Goal: Information Seeking & Learning: Understand process/instructions

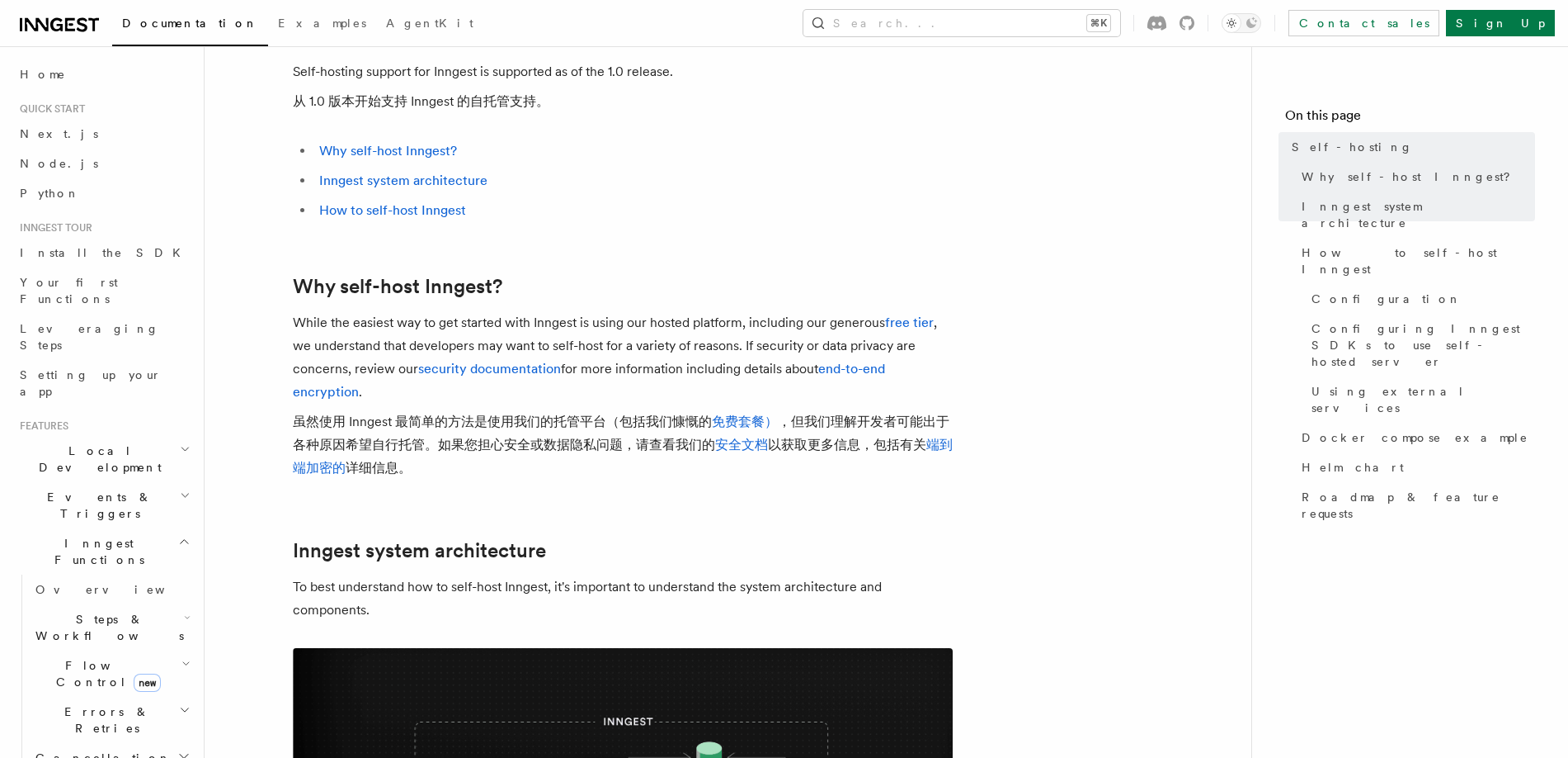
scroll to position [98, 0]
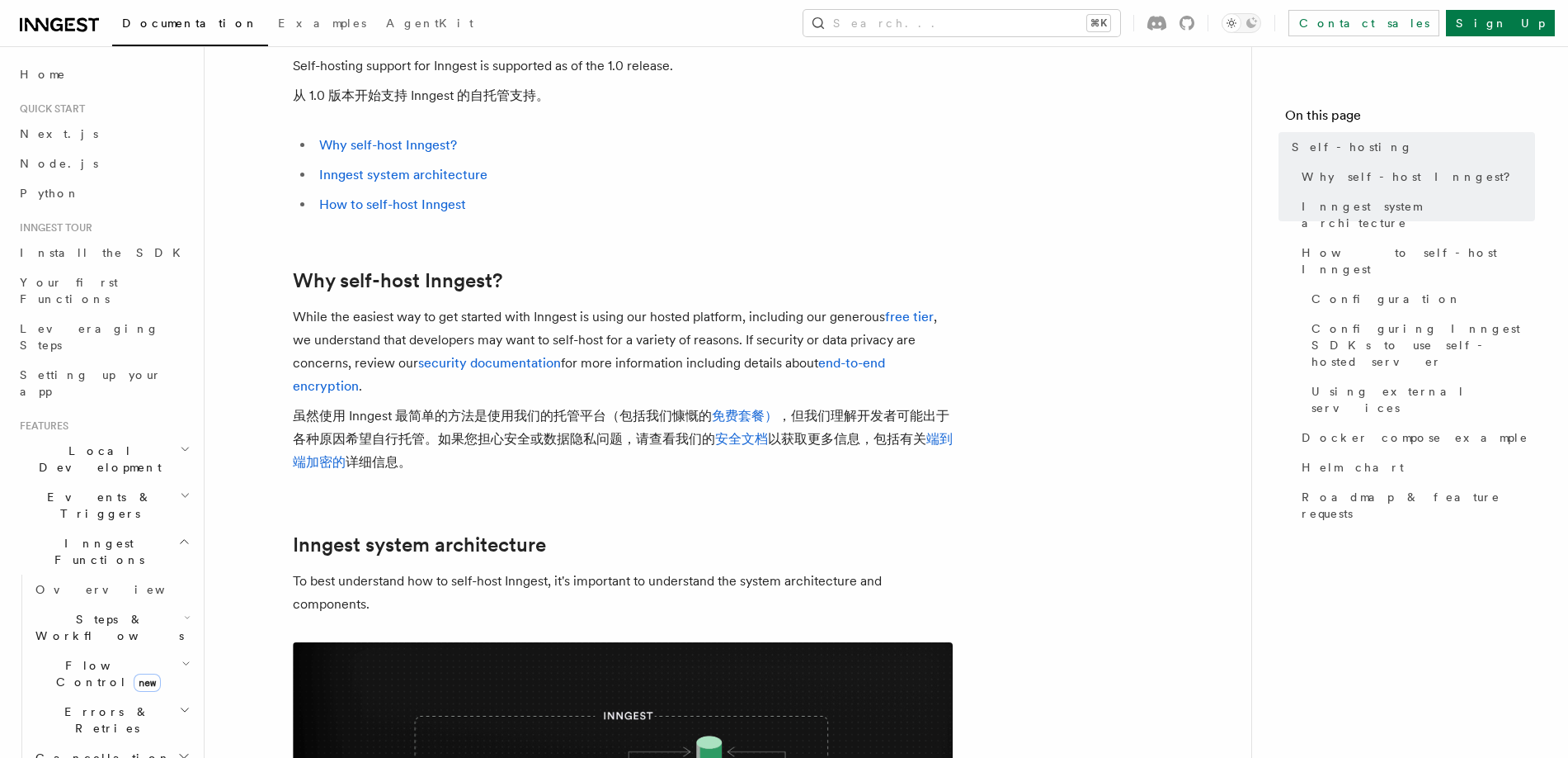
click at [869, 470] on font "虽然使用 Inngest 最简单的方法是使用我们的托管平台（包括我们慷慨的 免费套餐） ，但我们理解开发者可能出于各种原因希望自行托管。如果您担心安全或数据隐…" at bounding box center [623, 439] width 660 height 69
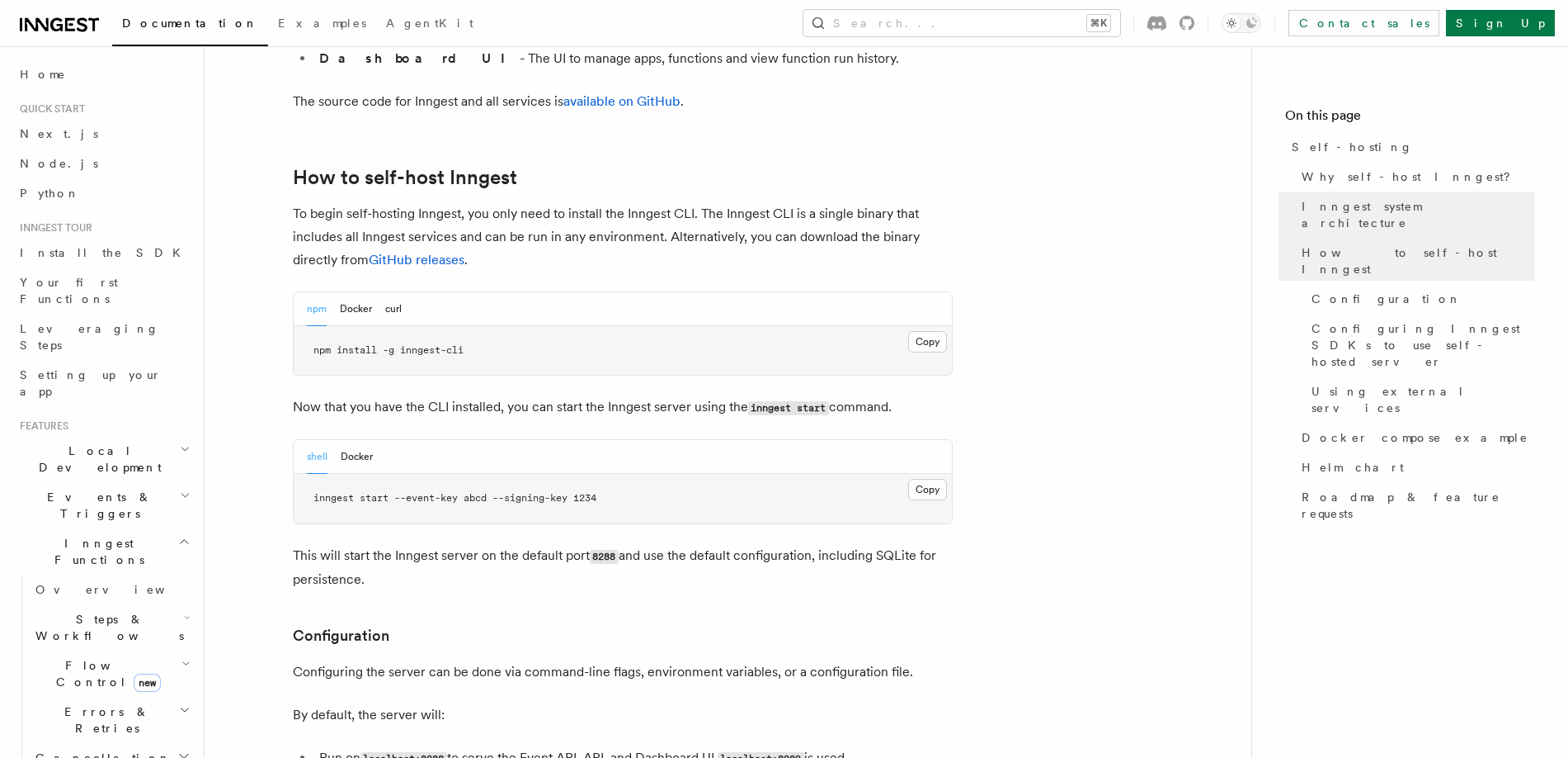
scroll to position [1721, 0]
click at [347, 291] on button "Docker" at bounding box center [355, 308] width 32 height 34
click at [319, 291] on button "npm" at bounding box center [316, 308] width 20 height 34
click at [321, 438] on button "shell" at bounding box center [317, 455] width 21 height 34
click at [356, 438] on button "Docker" at bounding box center [356, 455] width 32 height 34
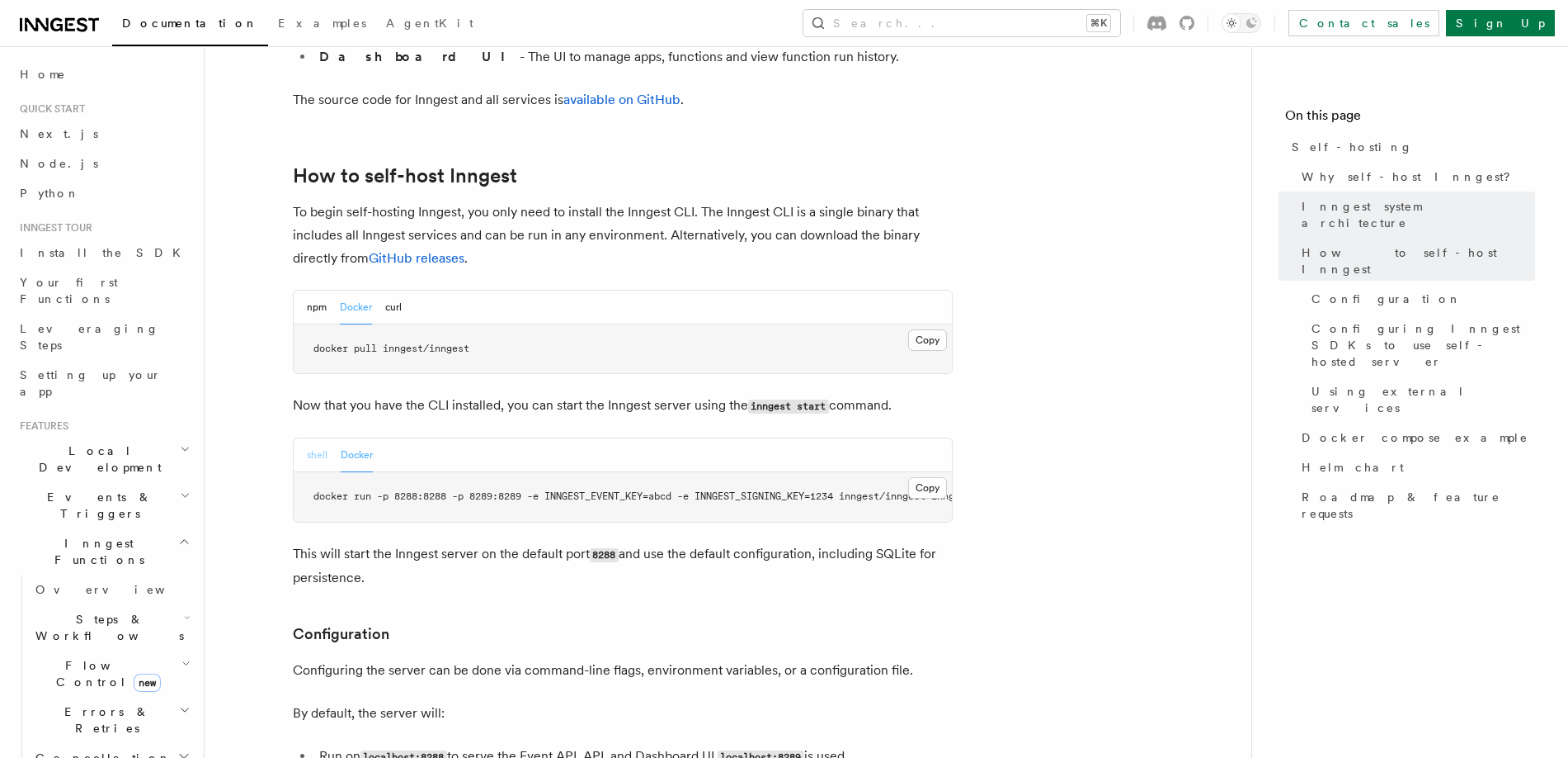
click at [319, 438] on button "shell" at bounding box center [317, 455] width 21 height 34
click at [316, 291] on button "npm" at bounding box center [316, 308] width 20 height 34
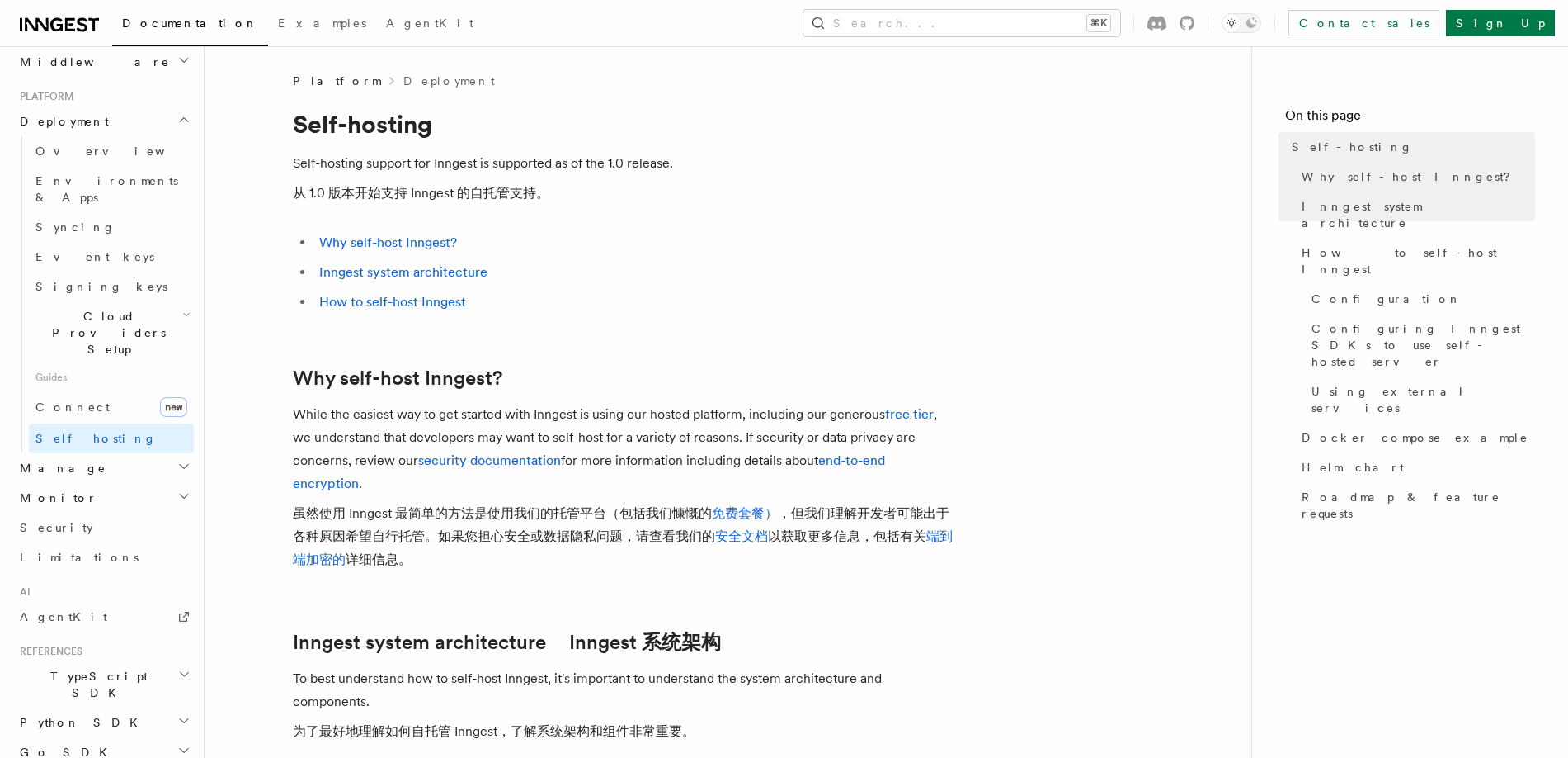
scroll to position [830, 0]
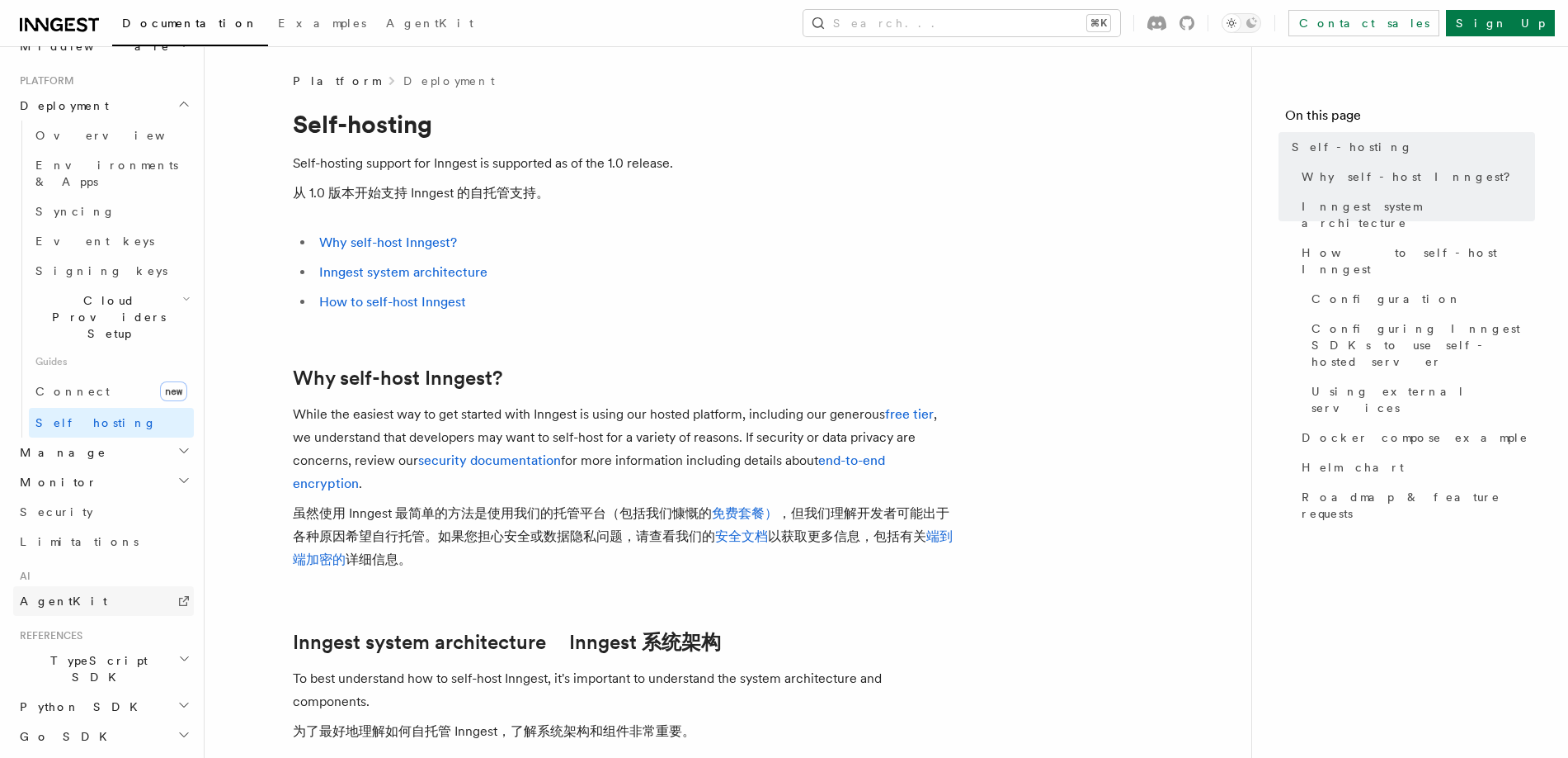
click at [79, 586] on link "AgentKit" at bounding box center [103, 601] width 181 height 30
click at [1195, 17] on icon at bounding box center [1187, 23] width 15 height 15
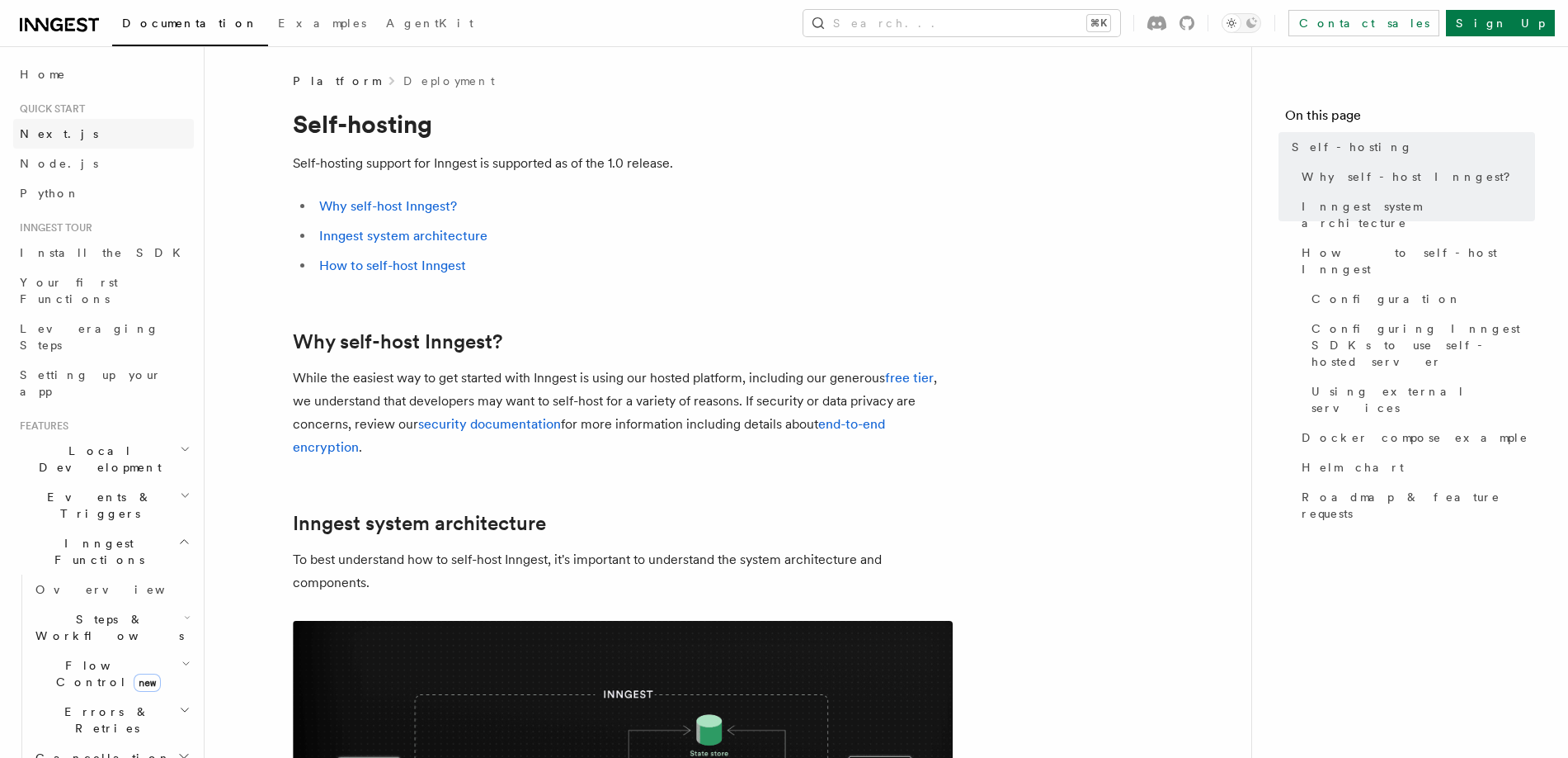
click at [56, 133] on link "Next.js" at bounding box center [103, 134] width 181 height 30
